Goal: Task Accomplishment & Management: Manage account settings

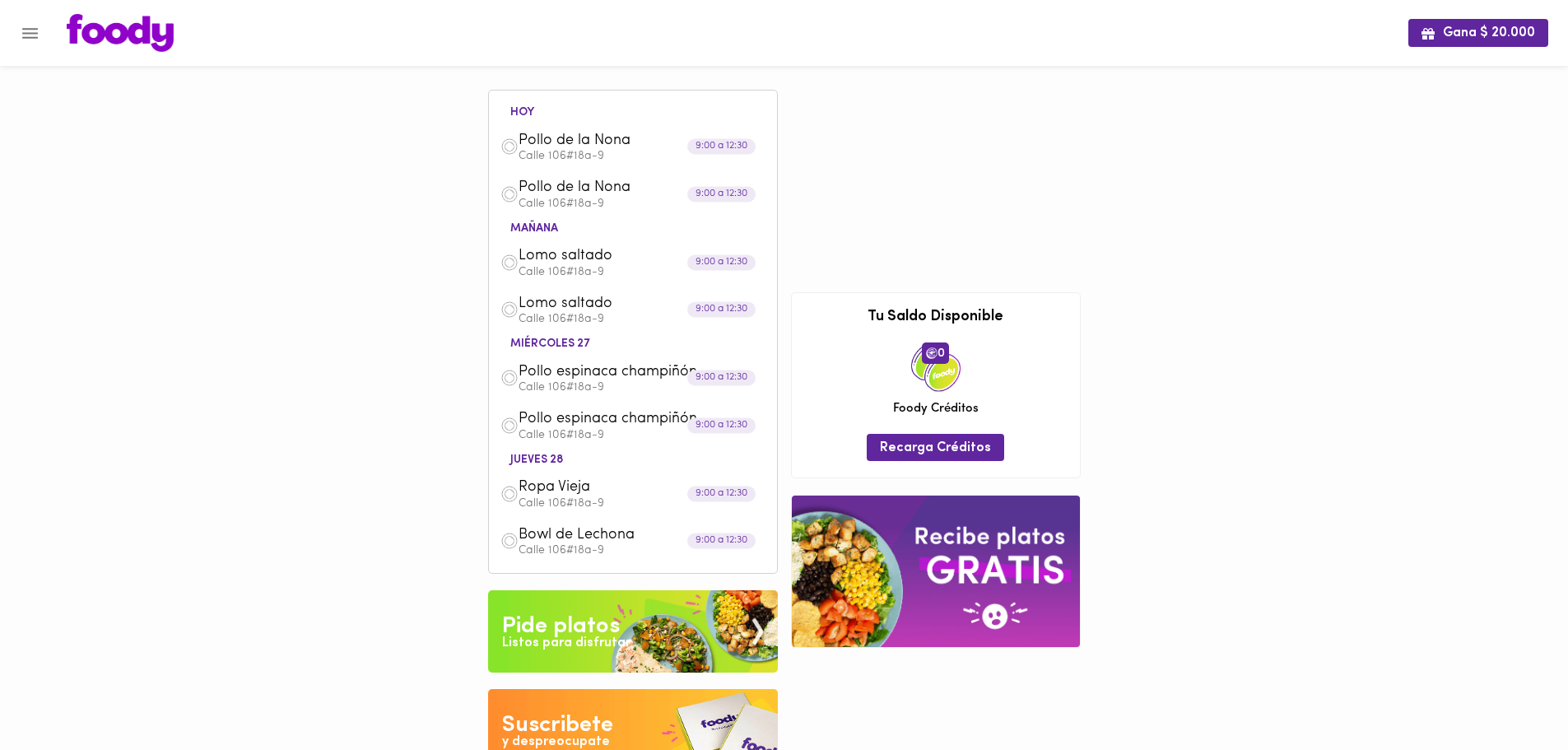
click at [27, 38] on icon "Menu" at bounding box center [30, 32] width 15 height 10
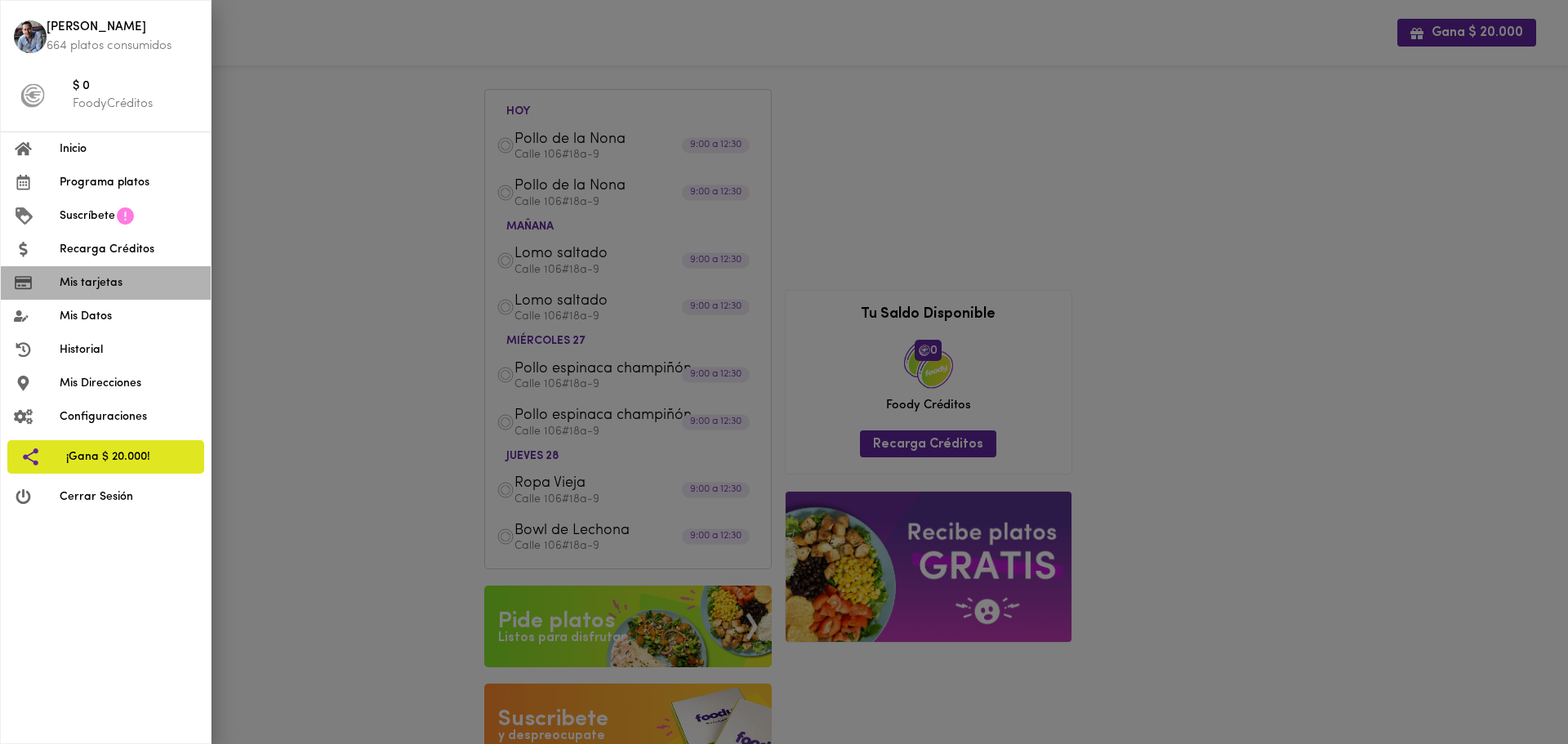
click at [118, 285] on span "Mis tarjetas" at bounding box center [129, 283] width 138 height 17
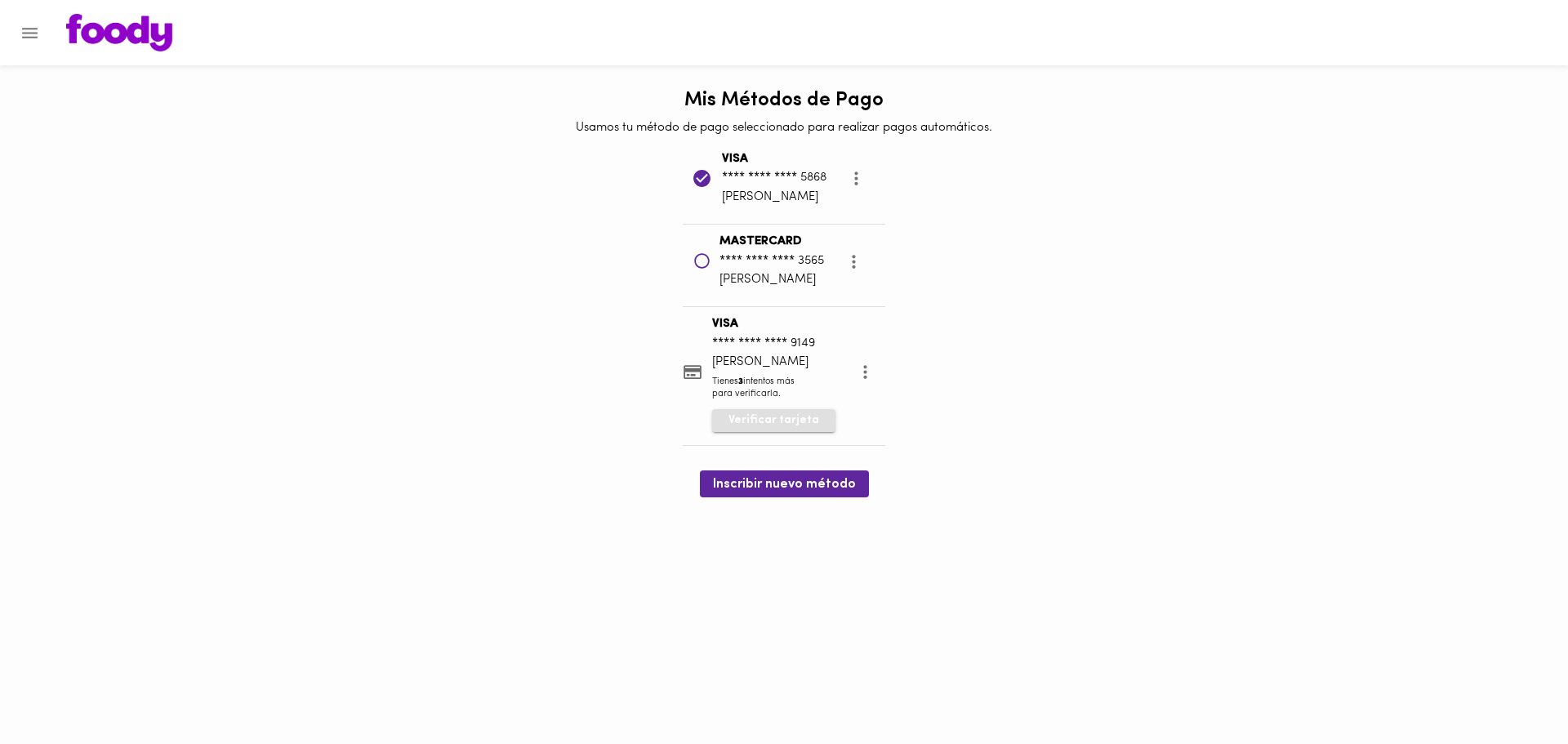
click at [798, 424] on span "Verificar tarjeta" at bounding box center [775, 420] width 91 height 16
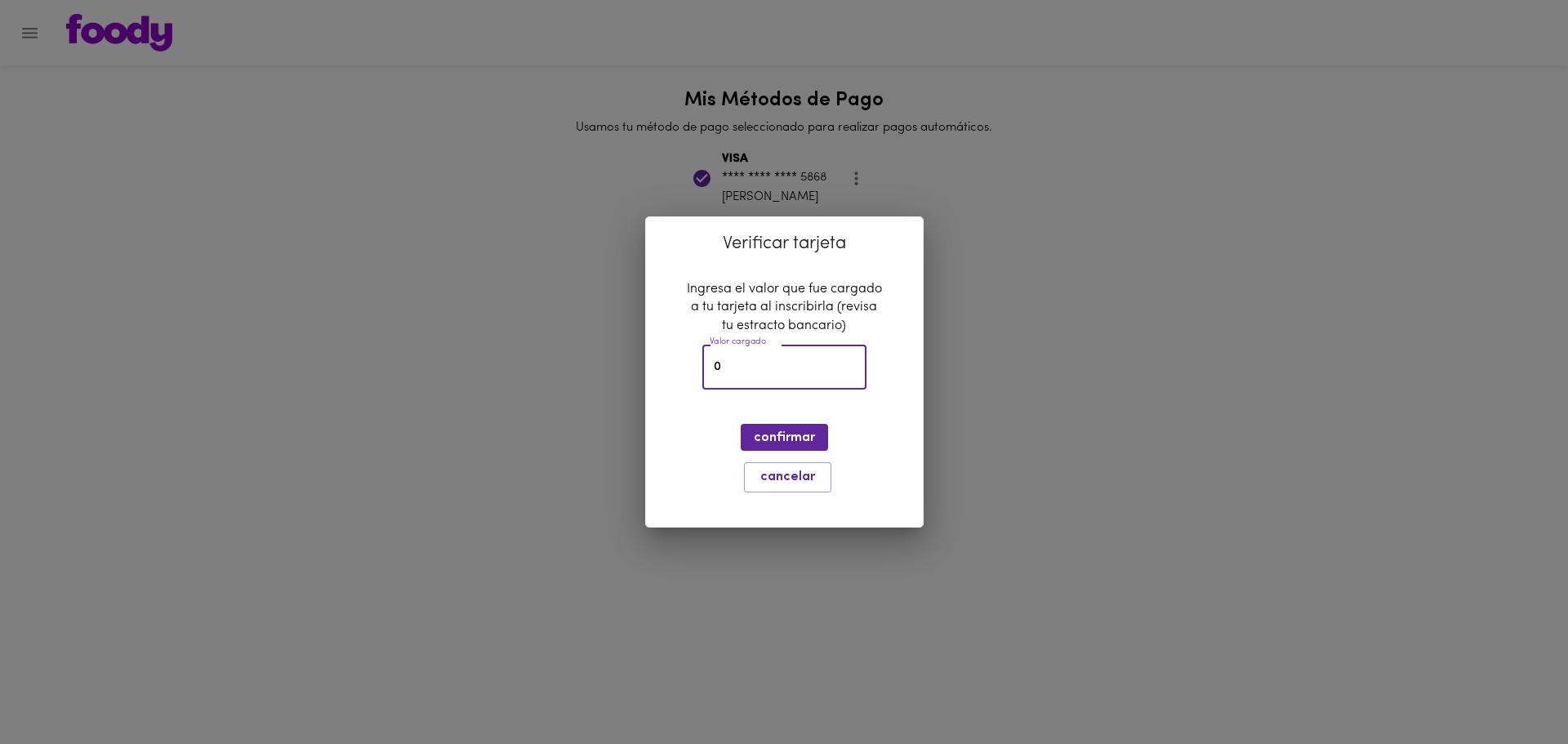
click at [784, 357] on input "0" at bounding box center [785, 368] width 165 height 45
type input "0.54"
click at [784, 435] on span "confirmar" at bounding box center [784, 438] width 61 height 15
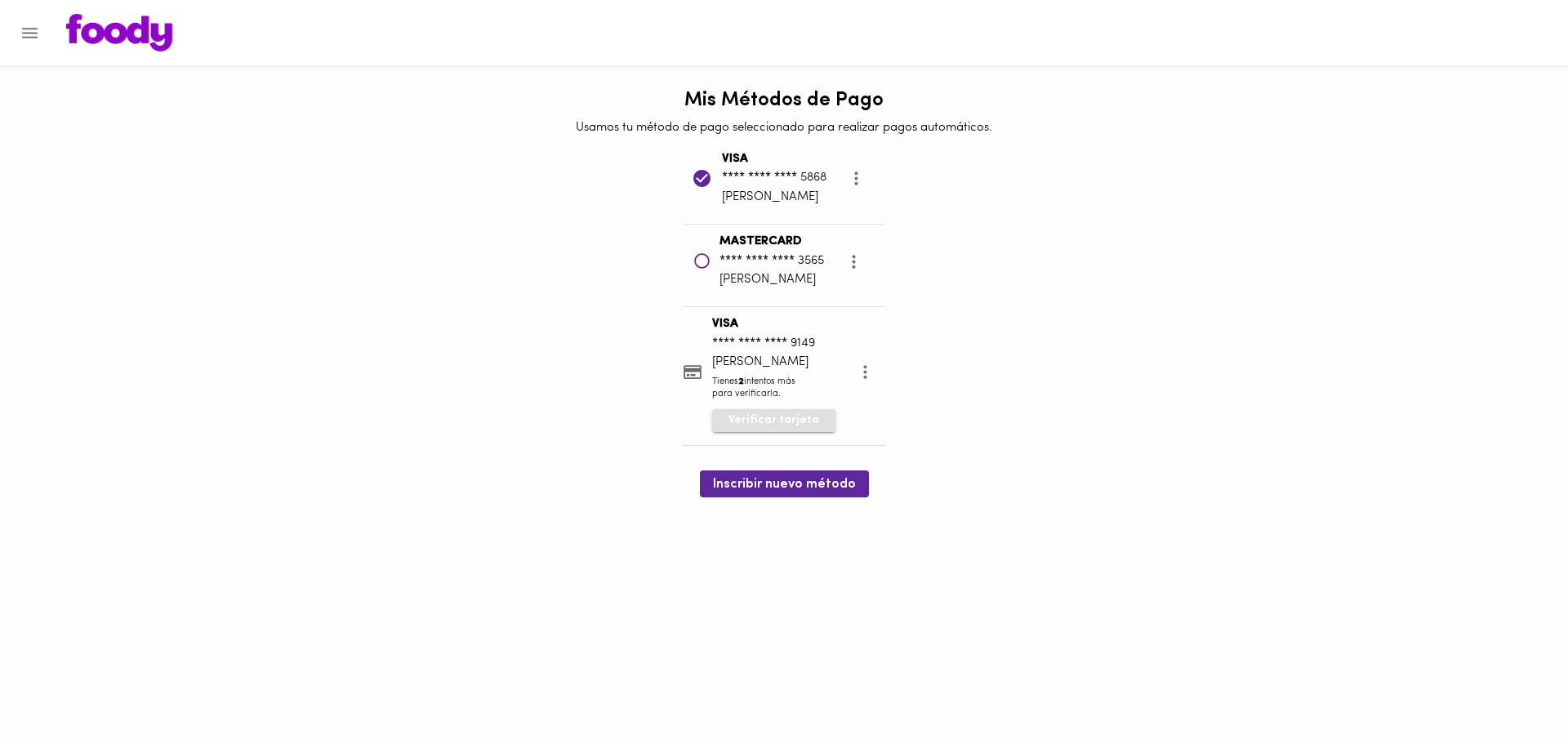
click at [786, 426] on span "Verificar tarjeta" at bounding box center [775, 420] width 91 height 16
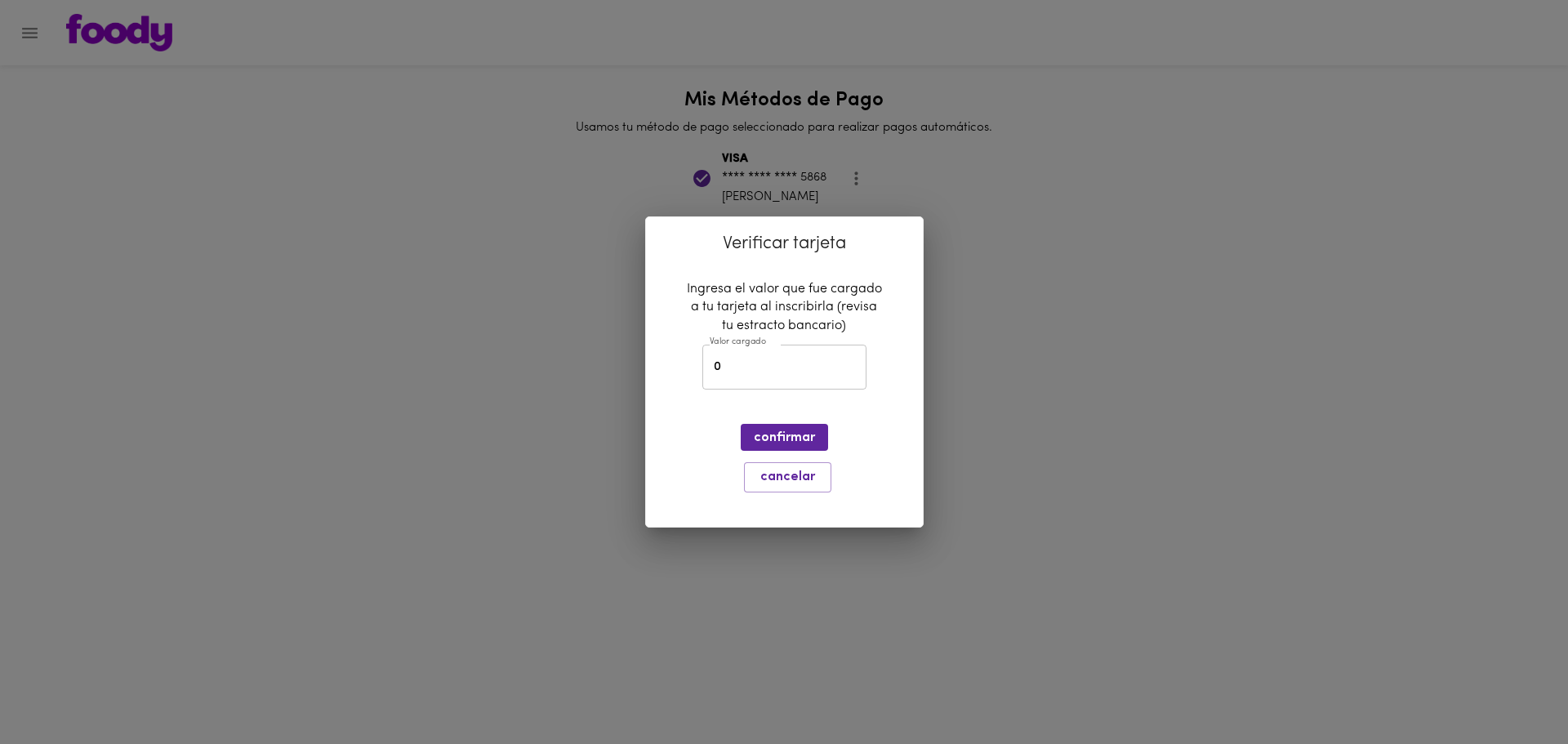
click at [765, 369] on input "0" at bounding box center [785, 368] width 165 height 45
type input "0,54"
click at [807, 433] on span "confirmar" at bounding box center [784, 438] width 61 height 15
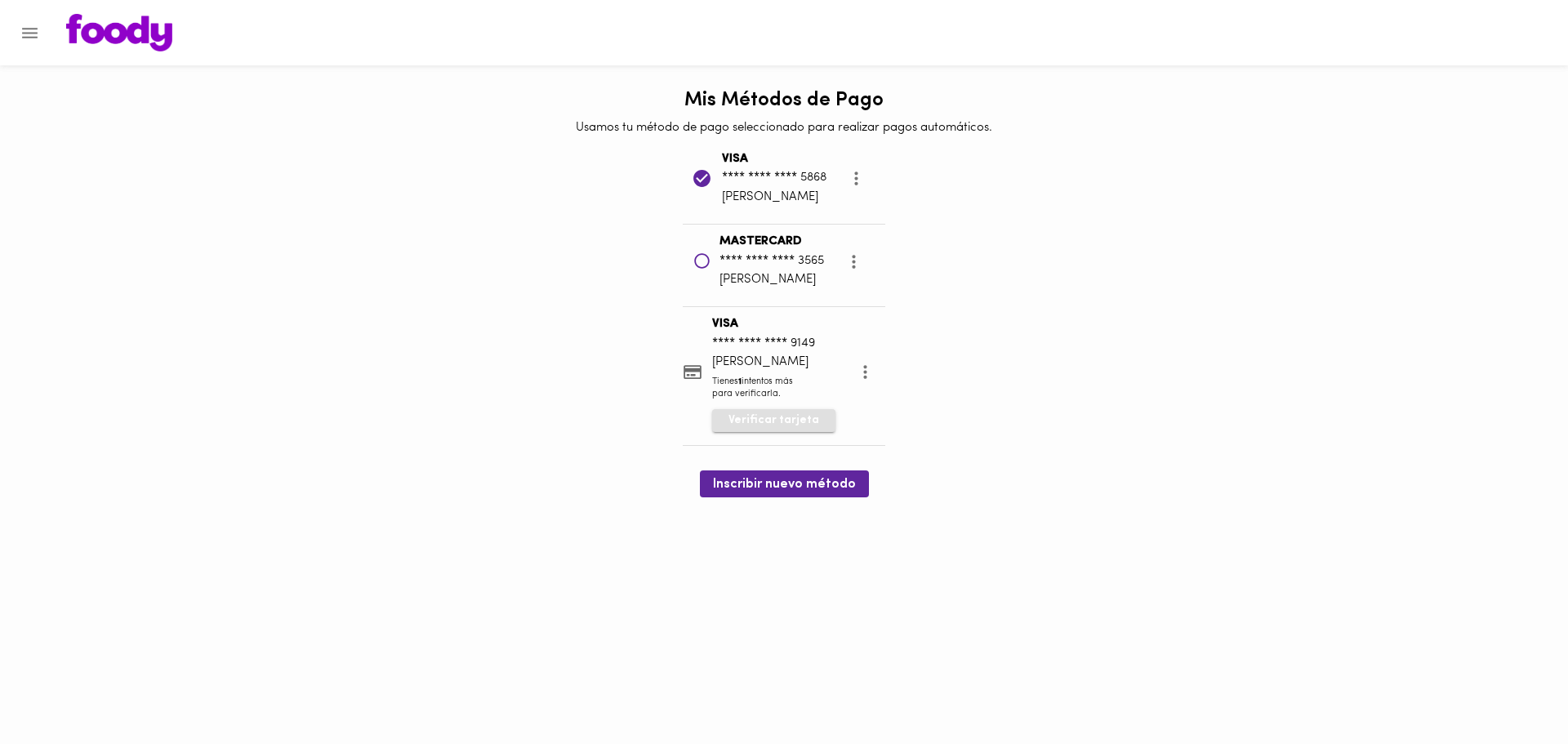
click at [762, 422] on span "Verificar tarjeta" at bounding box center [775, 420] width 91 height 16
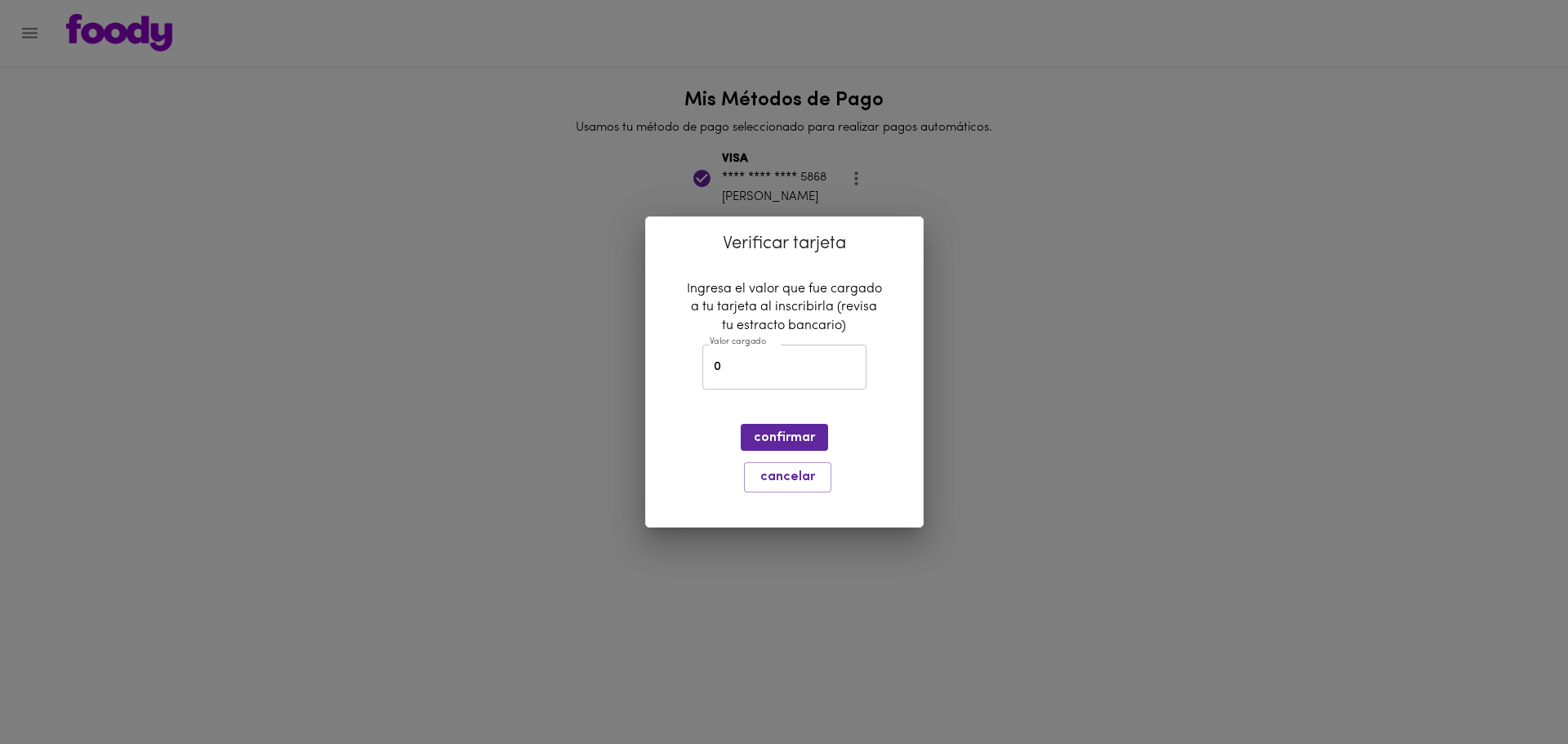
click at [780, 369] on input "0" at bounding box center [785, 368] width 165 height 45
type input "54"
click at [762, 430] on span "confirmar" at bounding box center [784, 438] width 61 height 15
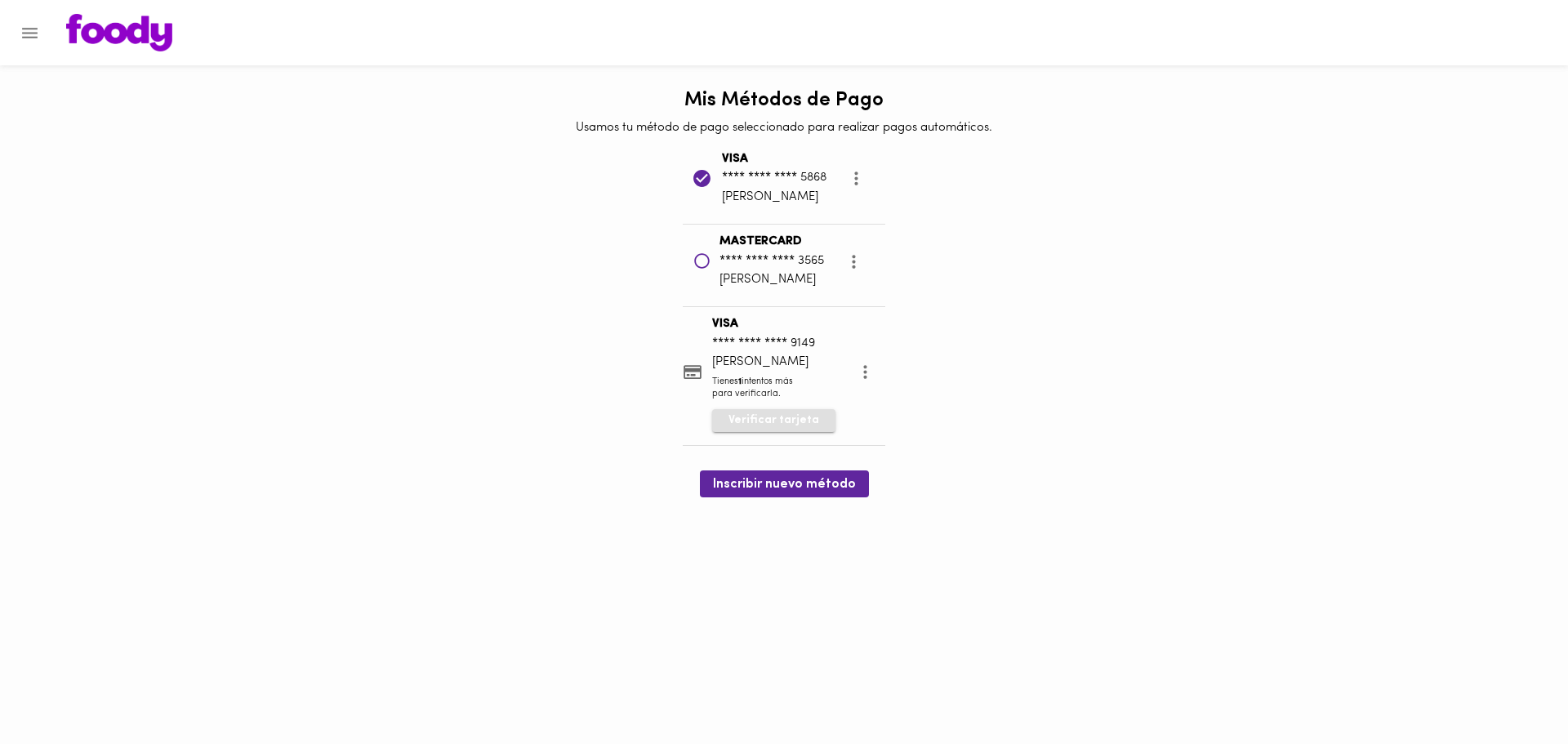
click at [817, 428] on button "Verificar tarjeta" at bounding box center [774, 421] width 123 height 23
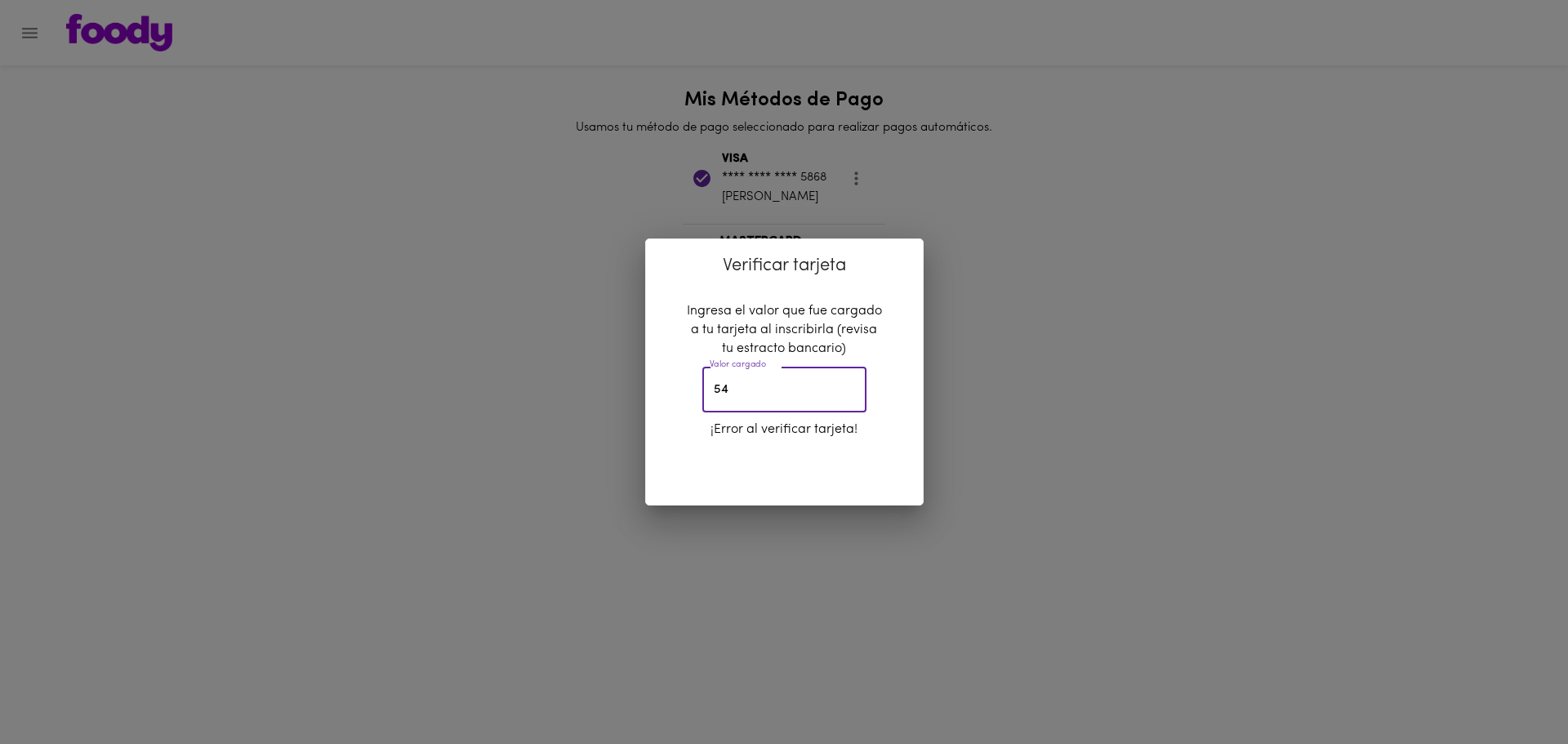
click at [717, 392] on input "54" at bounding box center [785, 390] width 165 height 45
type input "-0.54"
click at [975, 381] on div "Verificar tarjeta Ingresa el valor que fue cargado a tu tarjeta al inscribirla …" at bounding box center [784, 372] width 1568 height 744
click at [897, 232] on div "Verificar tarjeta Ingresa el valor que fue cargado a tu tarjeta al inscribirla …" at bounding box center [784, 372] width 1568 height 744
